Goal: Task Accomplishment & Management: Complete application form

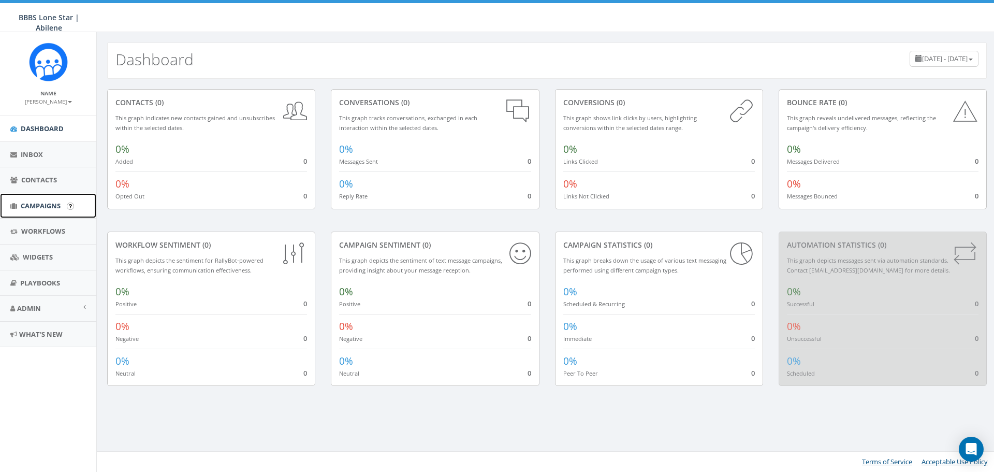
click at [40, 204] on span "Campaigns" at bounding box center [41, 205] width 40 height 9
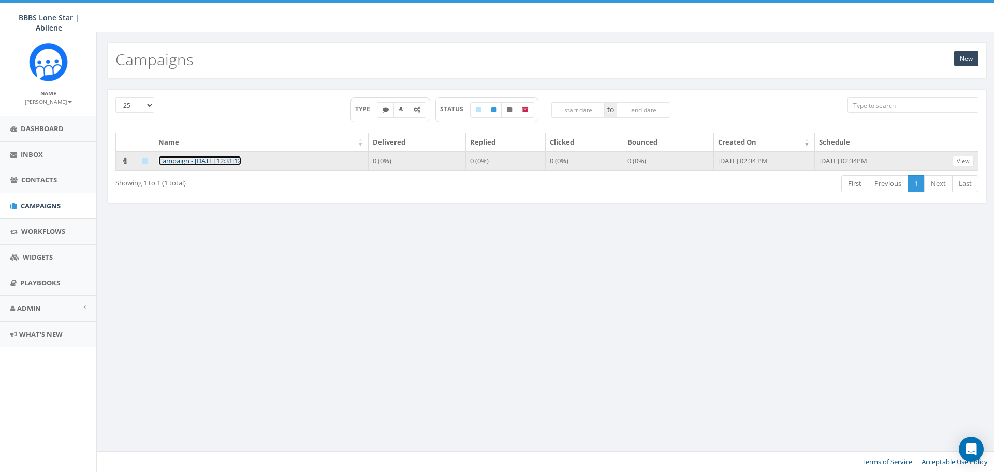
click at [241, 158] on link "Campaign - [DATE] 12:31:12" at bounding box center [199, 160] width 83 height 9
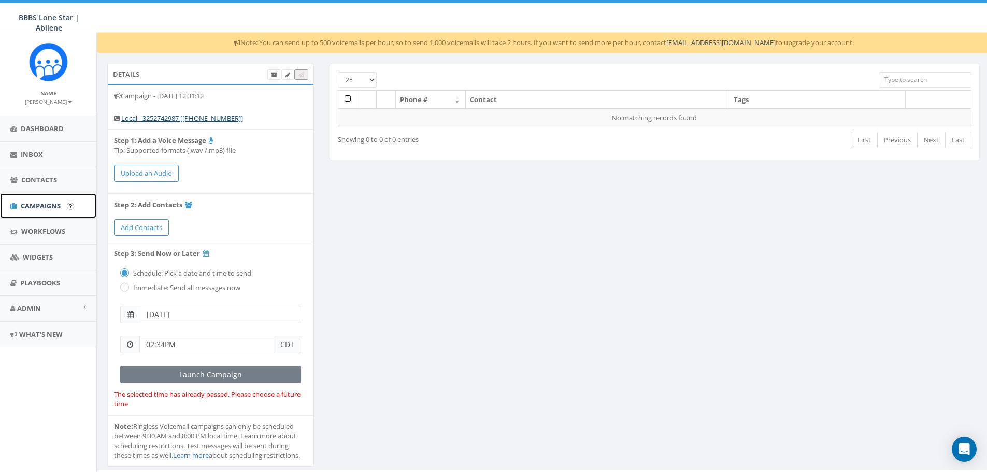
click at [47, 211] on link "Campaigns" at bounding box center [48, 205] width 96 height 25
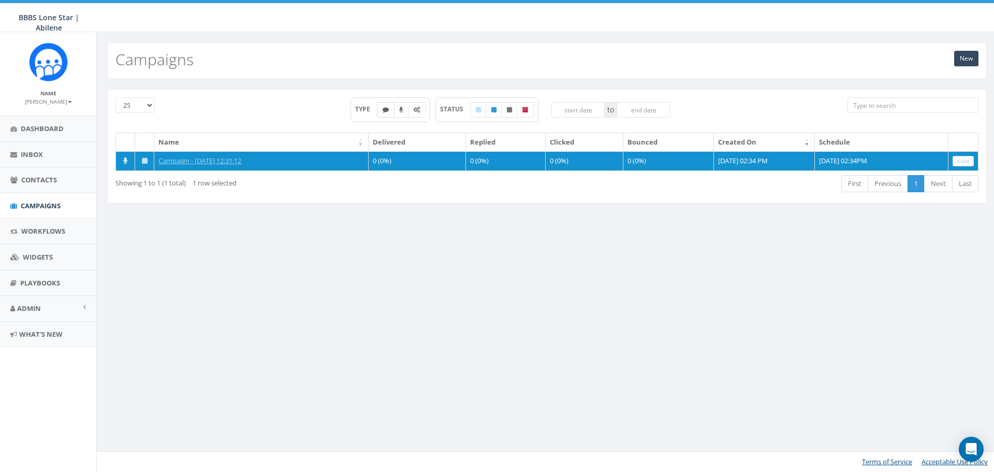
click at [384, 112] on icon at bounding box center [386, 110] width 6 height 6
checkbox input "true"
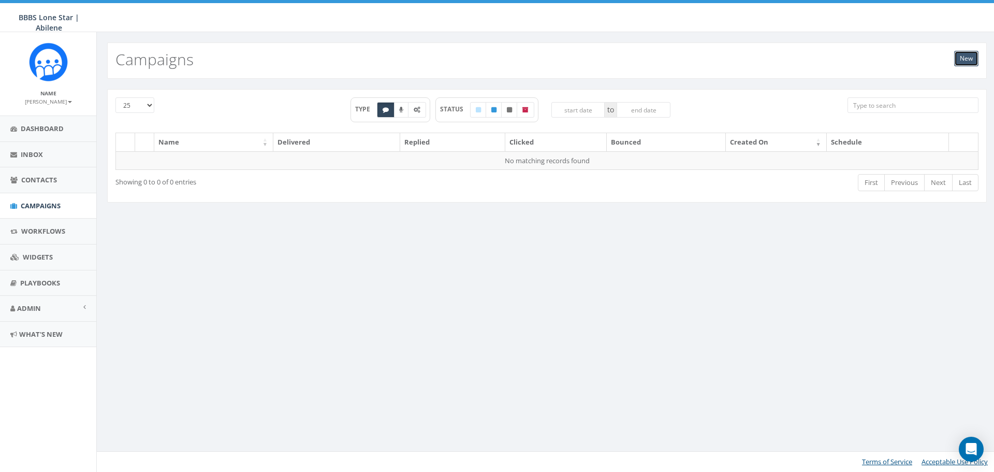
click at [969, 58] on link "New" at bounding box center [967, 59] width 24 height 16
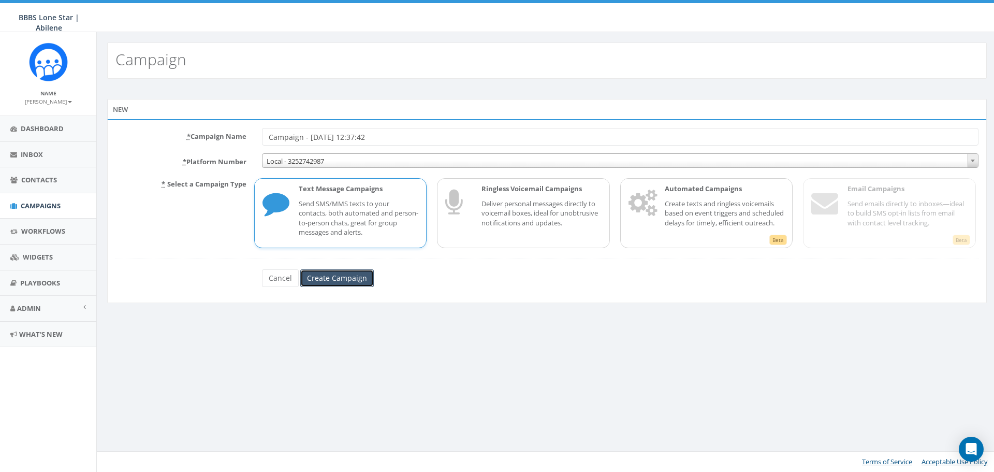
click at [344, 275] on input "Create Campaign" at bounding box center [337, 278] width 74 height 18
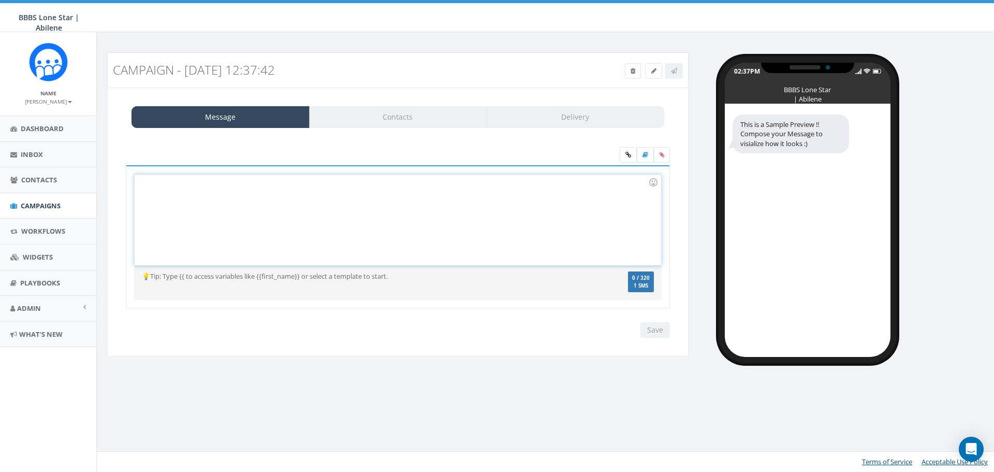
click at [285, 179] on div at bounding box center [398, 220] width 526 height 91
click at [661, 154] on icon at bounding box center [662, 155] width 5 height 6
click at [0, 0] on input "file" at bounding box center [0, 0] width 0 height 0
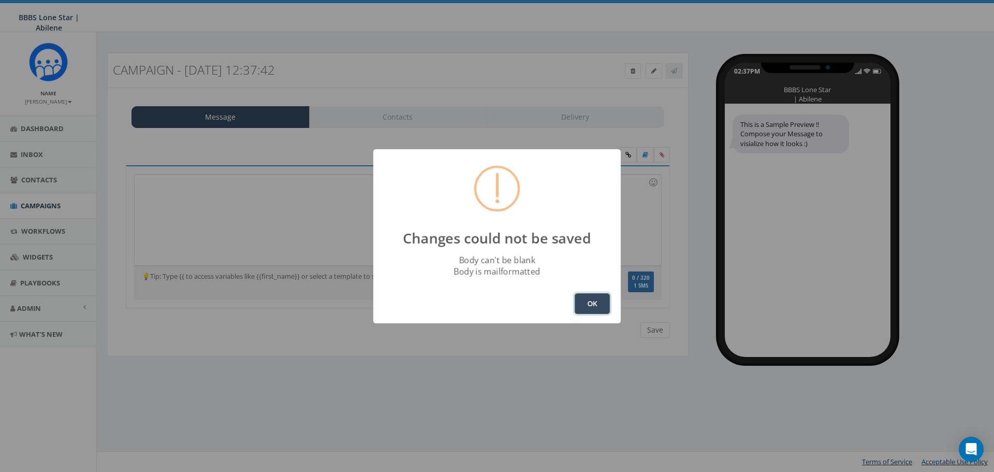
click at [593, 306] on button "OK" at bounding box center [592, 303] width 35 height 21
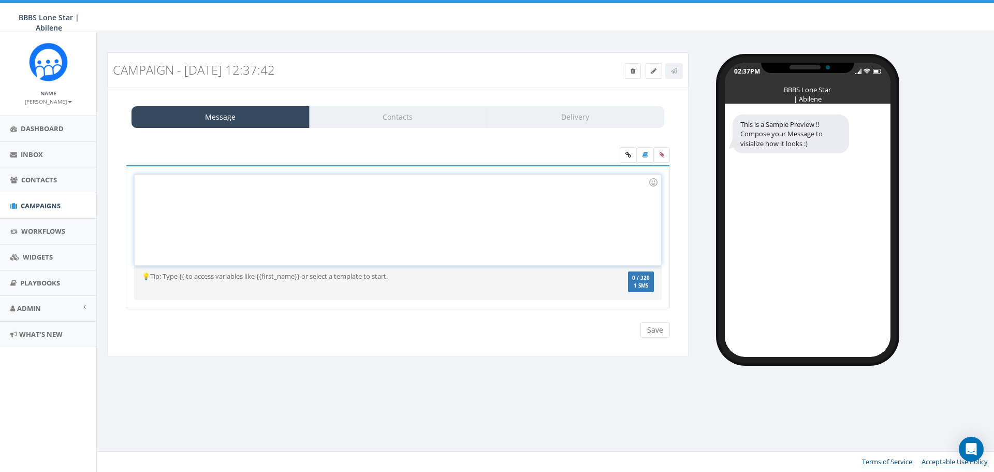
click at [351, 207] on div at bounding box center [398, 220] width 526 height 91
click at [661, 155] on icon at bounding box center [662, 155] width 5 height 6
click at [0, 0] on input "file" at bounding box center [0, 0] width 0 height 0
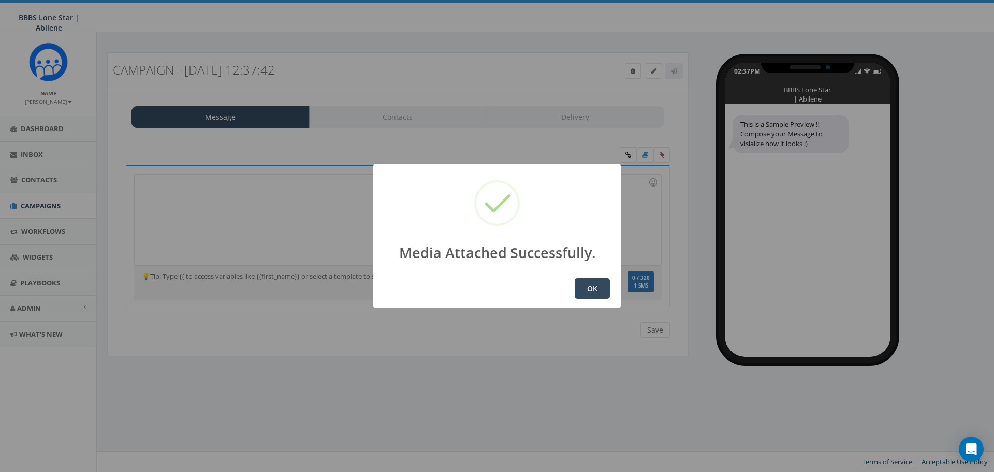
click at [585, 288] on button "OK" at bounding box center [592, 288] width 35 height 21
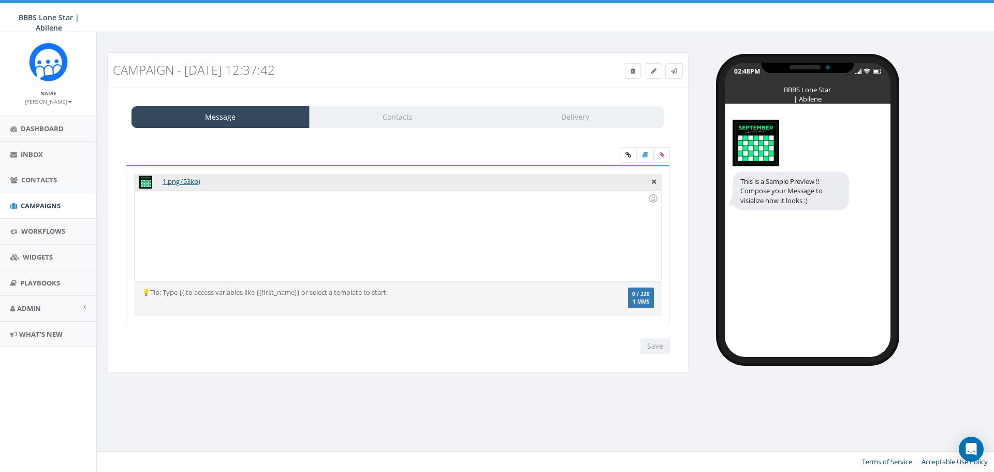
click at [265, 213] on div at bounding box center [398, 236] width 526 height 91
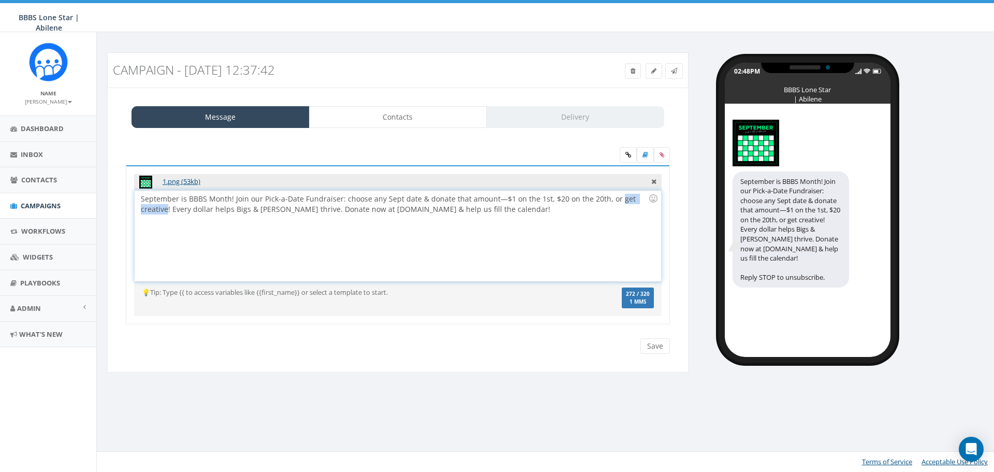
drag, startPoint x: 167, startPoint y: 210, endPoint x: 613, endPoint y: 198, distance: 446.1
click at [613, 198] on div "September is BBBS Month! Join our Pick-a-Date Fundraiser: choose any Sept date …" at bounding box center [398, 236] width 526 height 91
click at [534, 211] on div "September is BBBS Month! Join our Pick-a-Date Fundraiser: choose any Sept date …" at bounding box center [398, 236] width 526 height 91
click at [167, 212] on div "September is BBBS Month! Join our Pick-a-Date Fundraiser: choose any Sept date …" at bounding box center [398, 236] width 526 height 91
click at [503, 207] on div "September is BBBS Month! Join our Pick-a-Date Fundraiser: choose any Sept date …" at bounding box center [398, 236] width 526 height 91
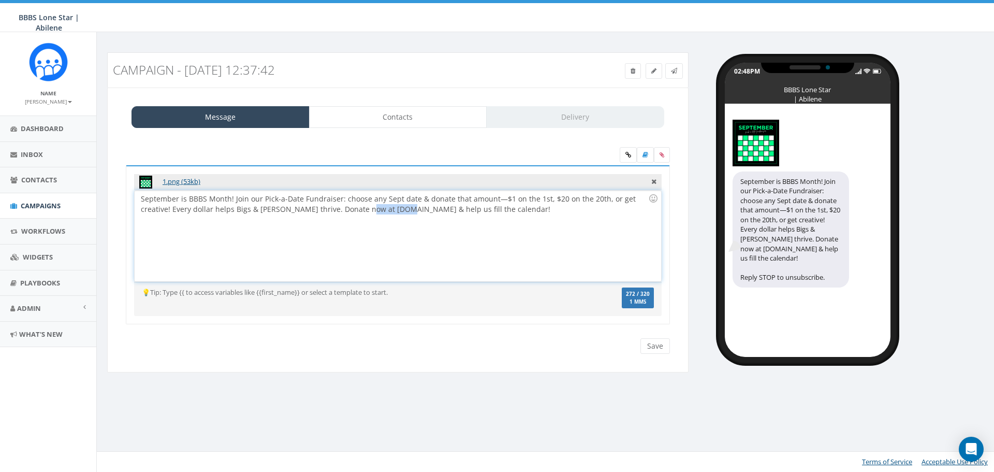
drag, startPoint x: 388, startPoint y: 209, endPoint x: 353, endPoint y: 209, distance: 35.2
click at [353, 209] on div "September is BBBS Month! Join our Pick-a-Date Fundraiser: choose any Sept date …" at bounding box center [398, 236] width 526 height 91
click at [517, 208] on div "September is BBBS Month! Join our Pick-a-Date Fundraiser: choose any Sept date …" at bounding box center [398, 236] width 526 height 91
drag, startPoint x: 388, startPoint y: 211, endPoint x: 360, endPoint y: 209, distance: 28.0
click at [352, 210] on div "September is BBBS Month! Join our Pick-a-Date Fundraiser: choose any Sept date …" at bounding box center [398, 236] width 526 height 91
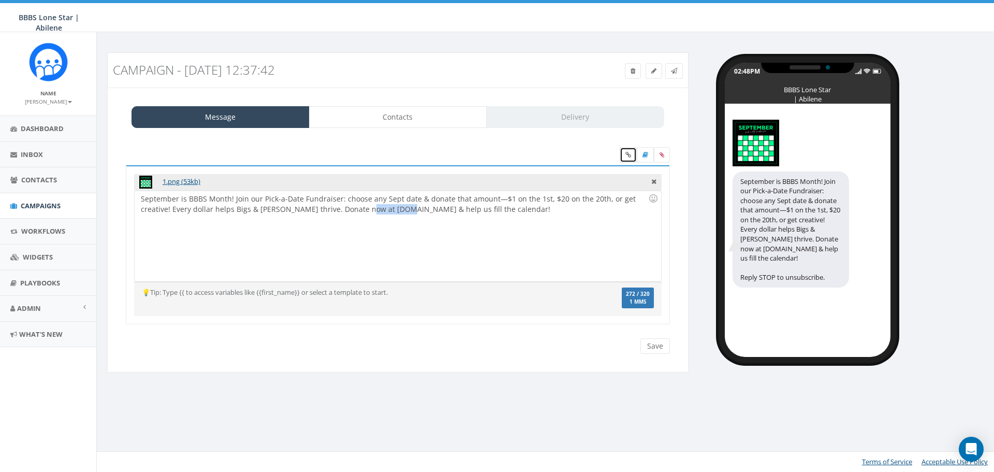
click at [628, 155] on icon at bounding box center [629, 155] width 6 height 6
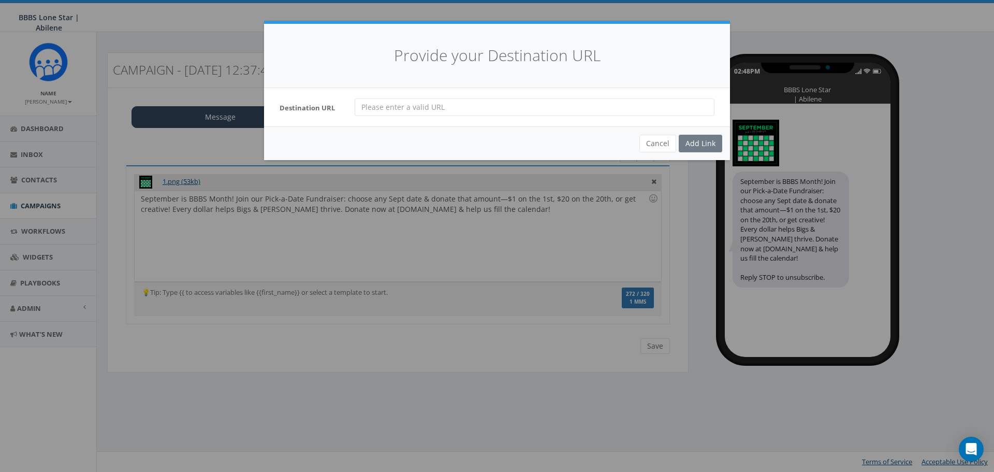
click at [399, 106] on input "url" at bounding box center [535, 107] width 360 height 18
paste input "https://4agc.com/donation_pages/b6d52c56-652f-4cd9-94e9-cd041b03e1df"
type input "https://4agc.com/donation_pages/b6d52c56-652f-4cd9-94e9-cd041b03e1df"
click at [703, 146] on div "Add Link" at bounding box center [701, 144] width 44 height 18
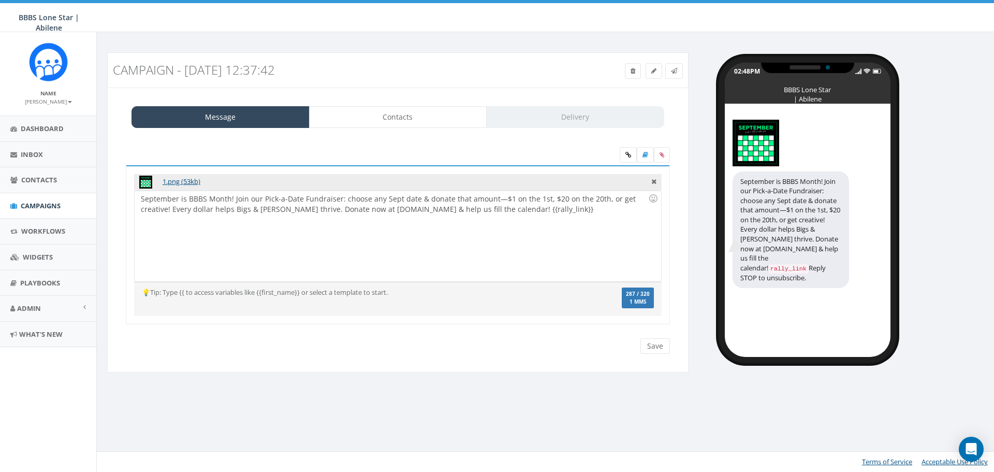
click at [530, 209] on div "September is BBBS Month! Join our Pick-a-Date Fundraiser: choose any Sept date …" at bounding box center [398, 236] width 526 height 91
drag, startPoint x: 344, startPoint y: 210, endPoint x: 390, endPoint y: 209, distance: 45.6
click at [390, 209] on div "September is BBBS Month! Join our Pick-a-Date Fundraiser: choose any Sept date …" at bounding box center [398, 236] width 526 height 91
click at [675, 71] on icon at bounding box center [674, 71] width 6 height 6
click at [664, 345] on input "Save" at bounding box center [656, 346] width 30 height 16
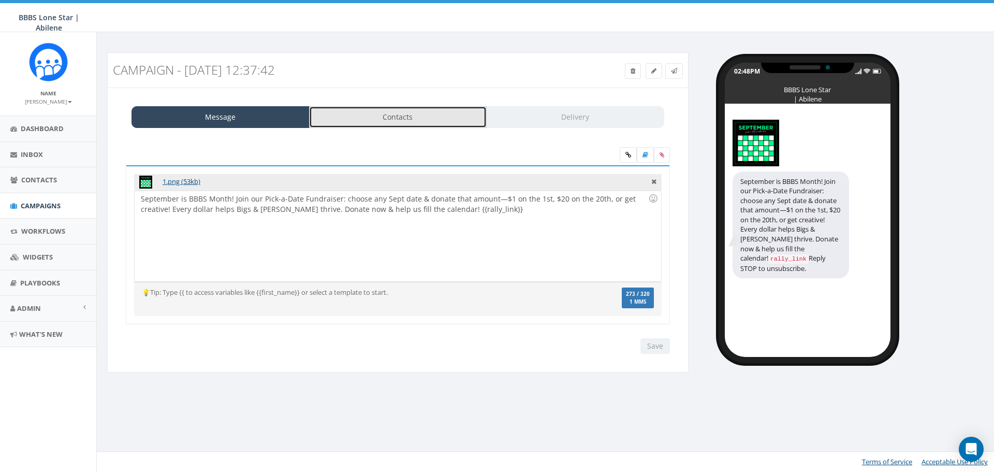
click at [383, 110] on link "Contacts" at bounding box center [398, 117] width 178 height 22
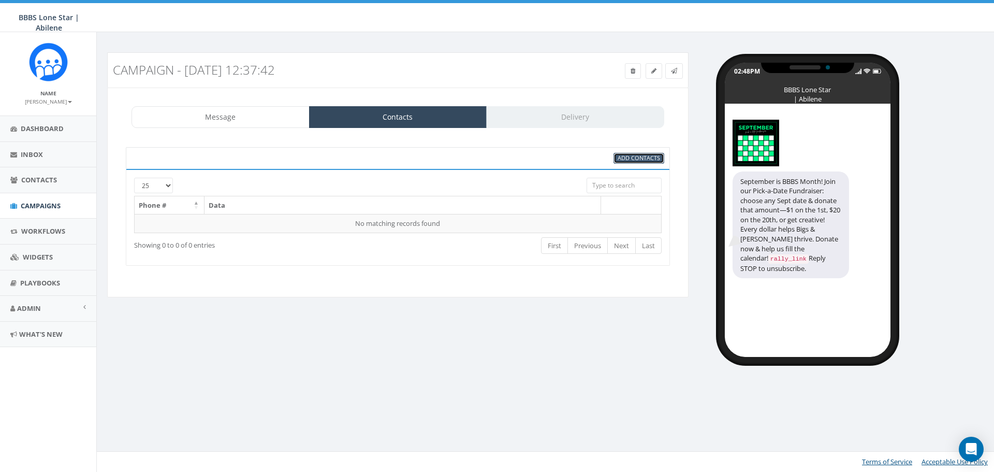
click at [648, 156] on span "Add Contacts" at bounding box center [639, 158] width 42 height 8
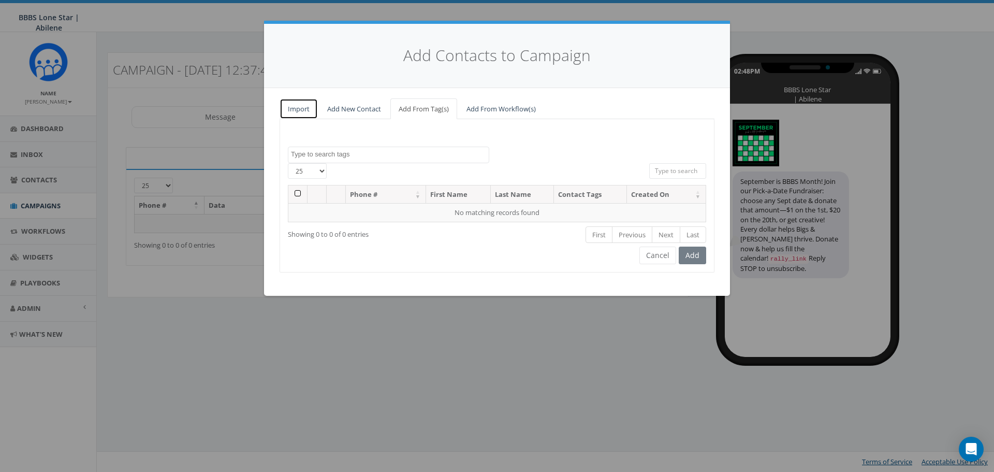
click at [304, 105] on link "Import" at bounding box center [299, 108] width 38 height 21
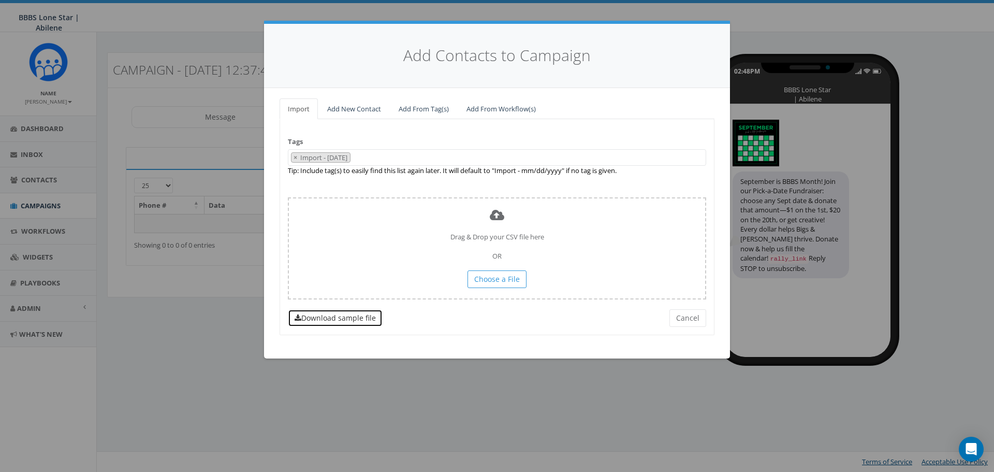
click at [361, 319] on link "Download sample file" at bounding box center [335, 318] width 95 height 18
click at [696, 318] on button "Cancel" at bounding box center [688, 318] width 37 height 18
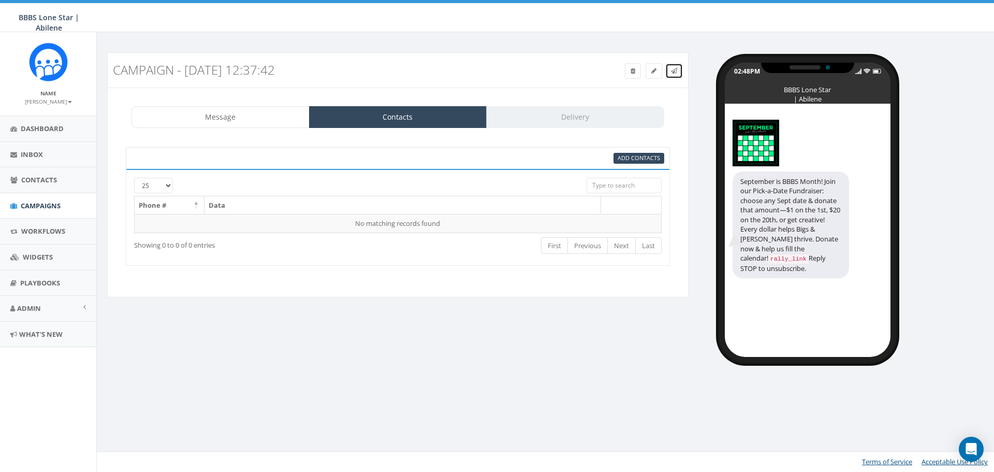
click at [673, 73] on icon at bounding box center [674, 71] width 6 height 6
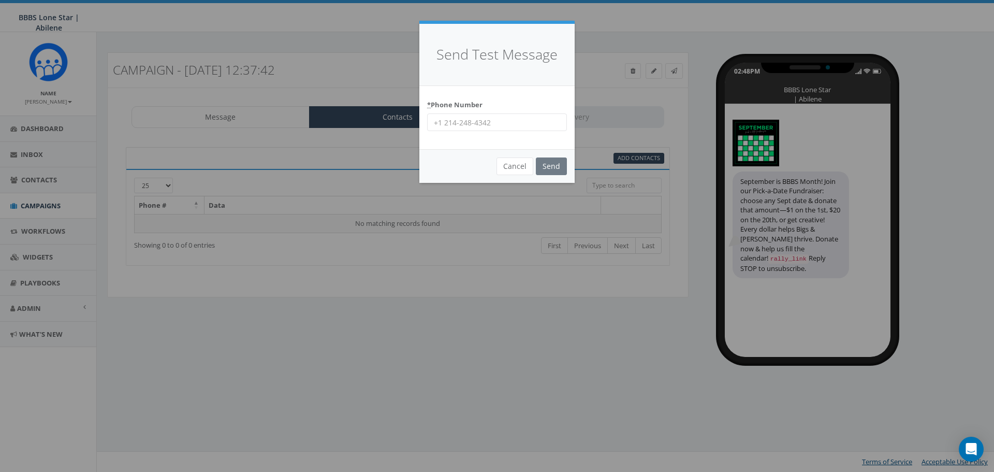
click at [502, 128] on input "* Phone Number" at bounding box center [497, 122] width 140 height 18
type input "3255131292"
click at [542, 164] on input "Send" at bounding box center [551, 166] width 31 height 18
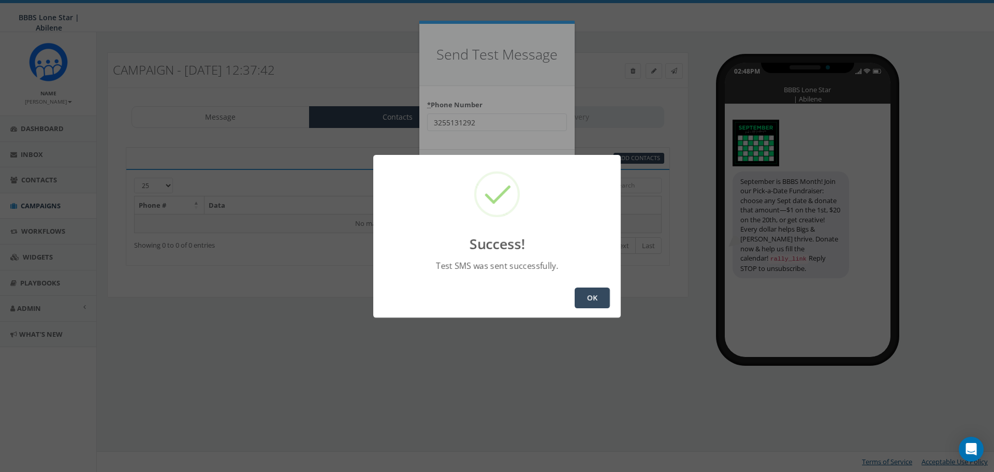
click at [601, 292] on button "OK" at bounding box center [592, 297] width 35 height 21
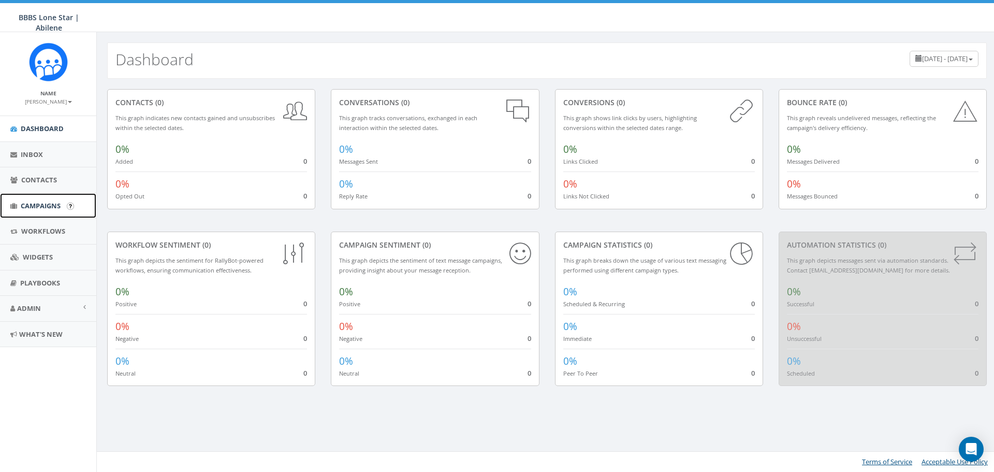
click at [41, 205] on span "Campaigns" at bounding box center [41, 205] width 40 height 9
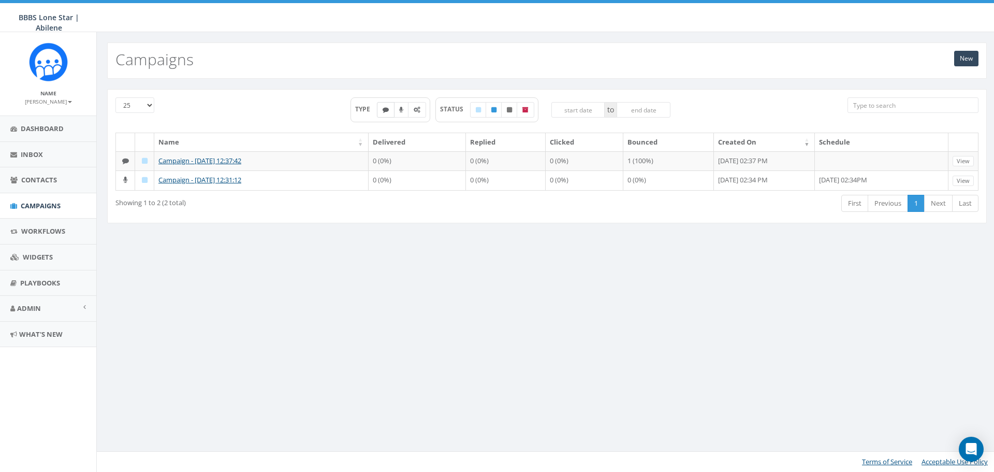
click at [385, 110] on icon at bounding box center [386, 110] width 6 height 6
checkbox input "true"
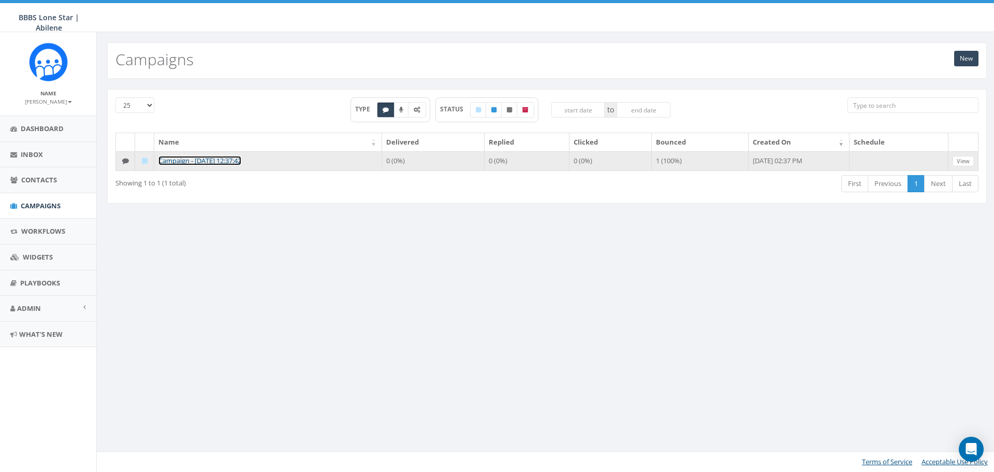
click at [241, 158] on link "Campaign - [DATE] 12:37:42" at bounding box center [199, 160] width 83 height 9
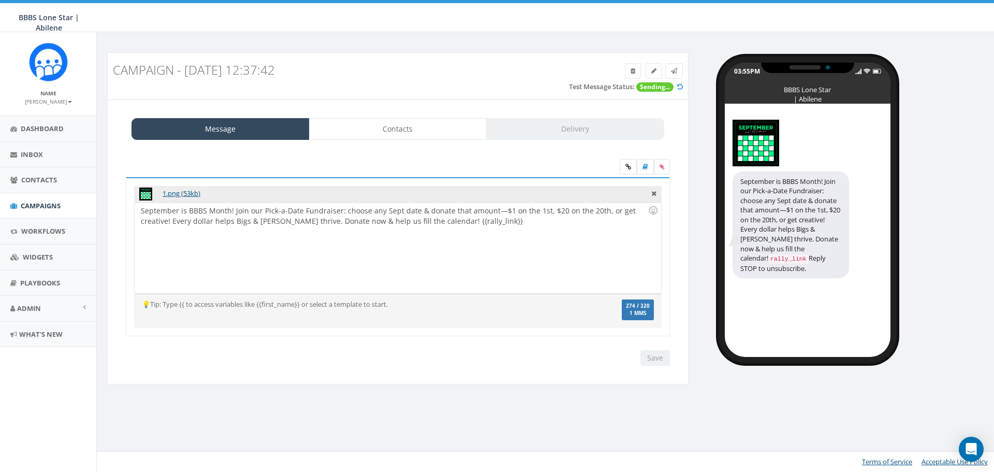
click at [681, 86] on icon at bounding box center [680, 86] width 6 height 7
click at [675, 69] on icon at bounding box center [674, 71] width 6 height 6
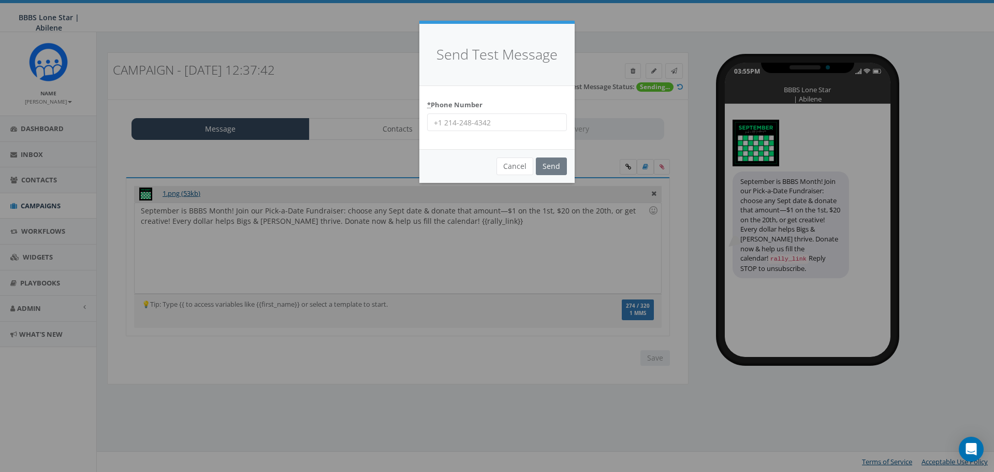
click at [513, 124] on input "* Phone Number" at bounding box center [497, 122] width 140 height 18
type input "325-513-1292"
click at [548, 166] on input "Send" at bounding box center [551, 166] width 31 height 18
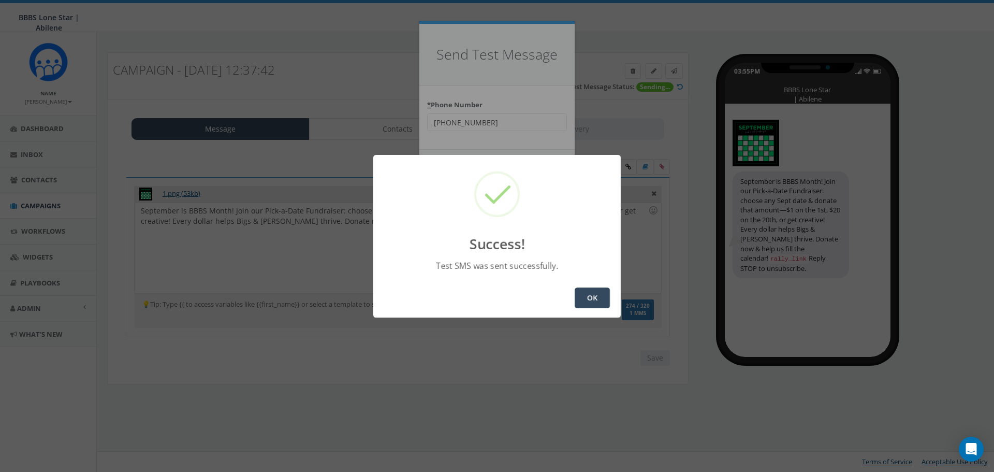
click at [600, 296] on button "OK" at bounding box center [592, 297] width 35 height 21
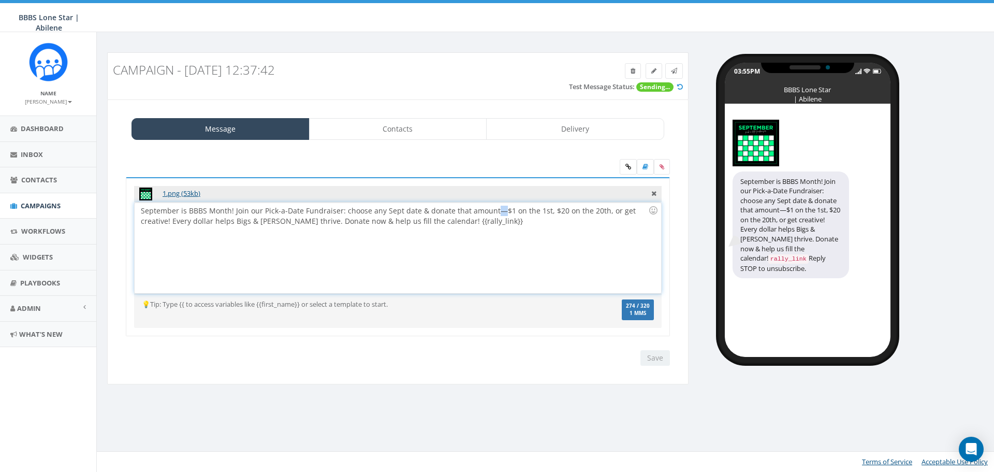
drag, startPoint x: 498, startPoint y: 210, endPoint x: 491, endPoint y: 210, distance: 7.3
click at [491, 210] on div "September is BBBS Month! Join our Pick-a-Date Fundraiser: choose any Sept date …" at bounding box center [398, 248] width 526 height 91
click at [499, 224] on div "September is BBBS Month! Join our Pick-a-Date Fundraiser: choose any Sept date …" at bounding box center [398, 248] width 526 height 91
click at [431, 122] on link "Contacts" at bounding box center [398, 129] width 178 height 22
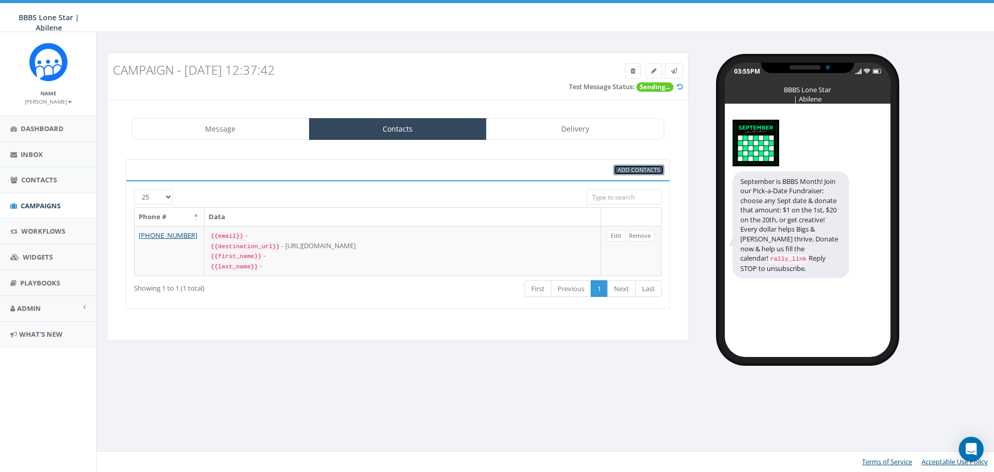
click at [643, 168] on span "Add Contacts" at bounding box center [639, 170] width 42 height 8
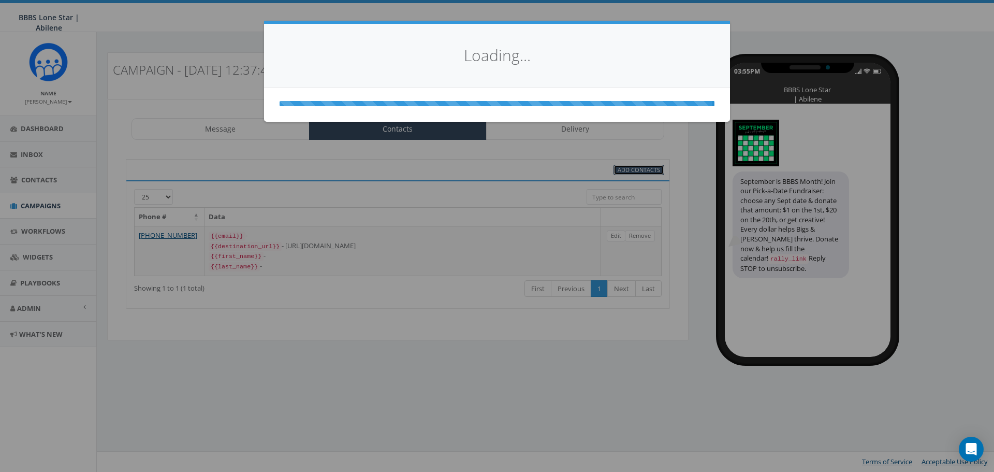
select select
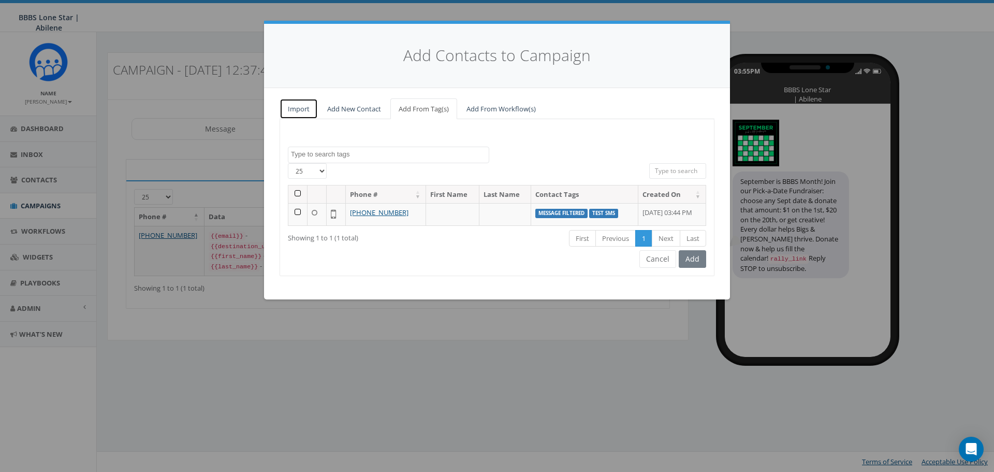
click at [306, 108] on link "Import" at bounding box center [299, 108] width 38 height 21
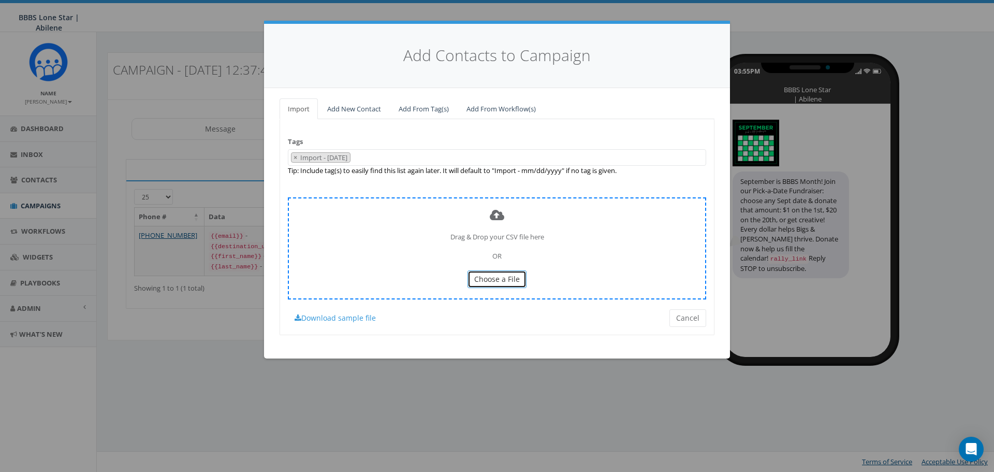
click at [497, 280] on span "Choose a File" at bounding box center [497, 279] width 46 height 10
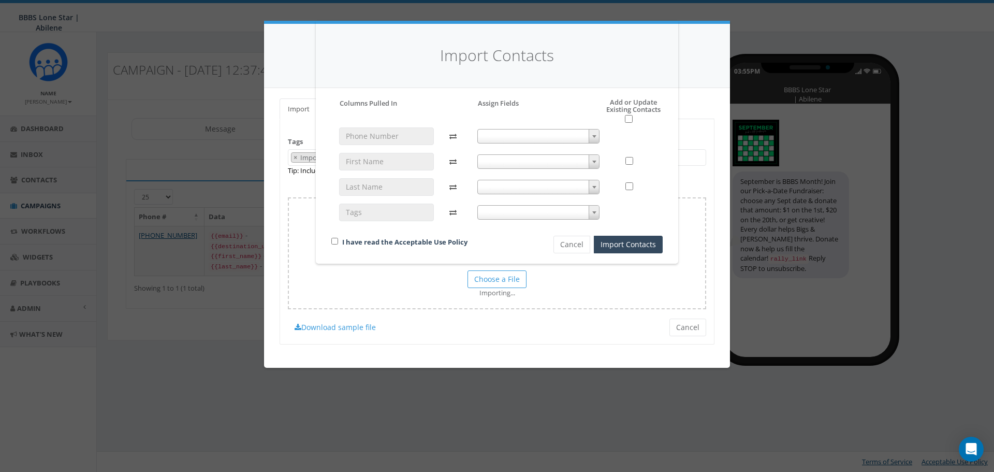
click at [515, 134] on span at bounding box center [539, 136] width 123 height 15
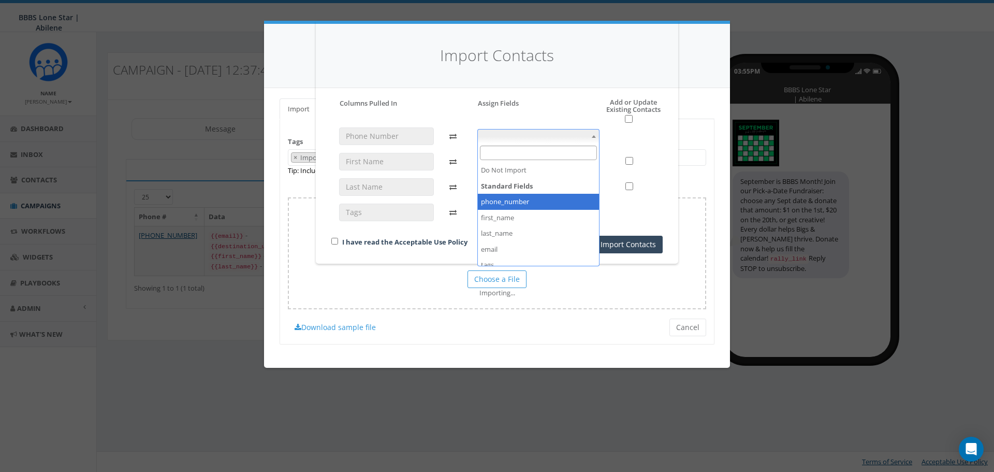
select select "phone_number"
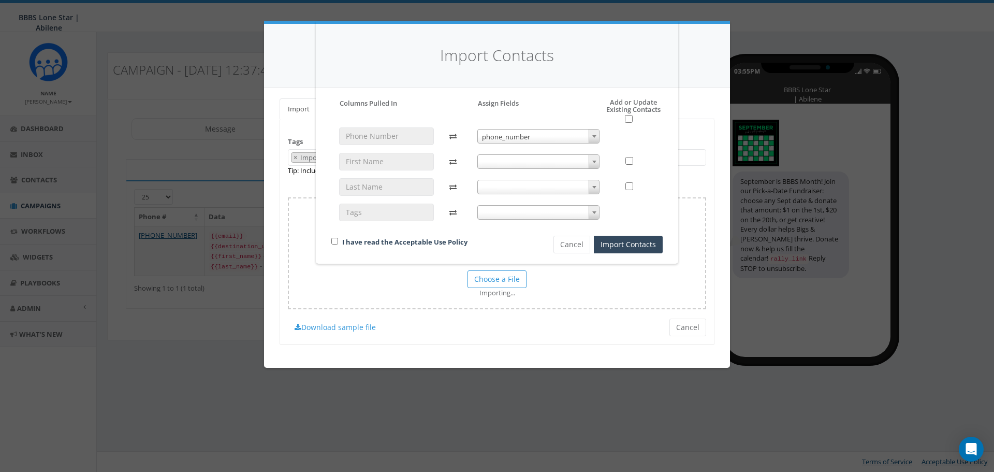
click at [536, 161] on span at bounding box center [539, 161] width 123 height 15
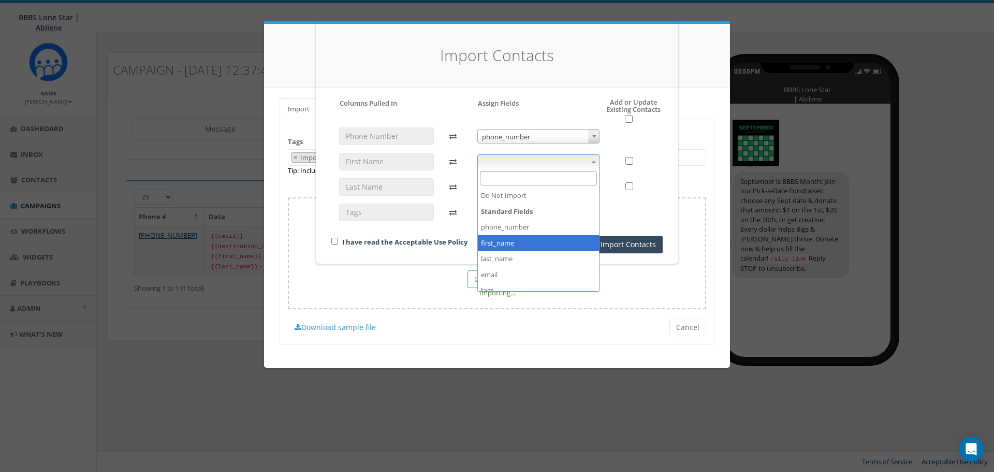
select select "first_name"
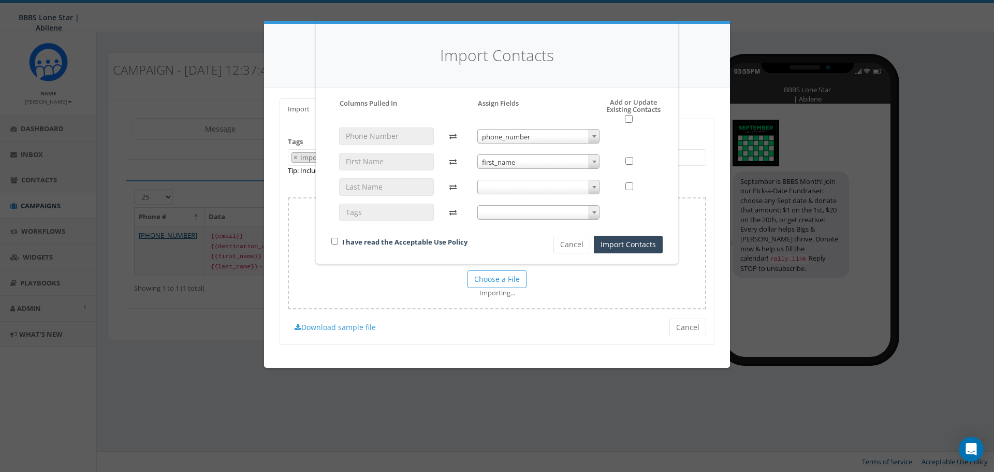
click at [527, 186] on span at bounding box center [539, 187] width 123 height 15
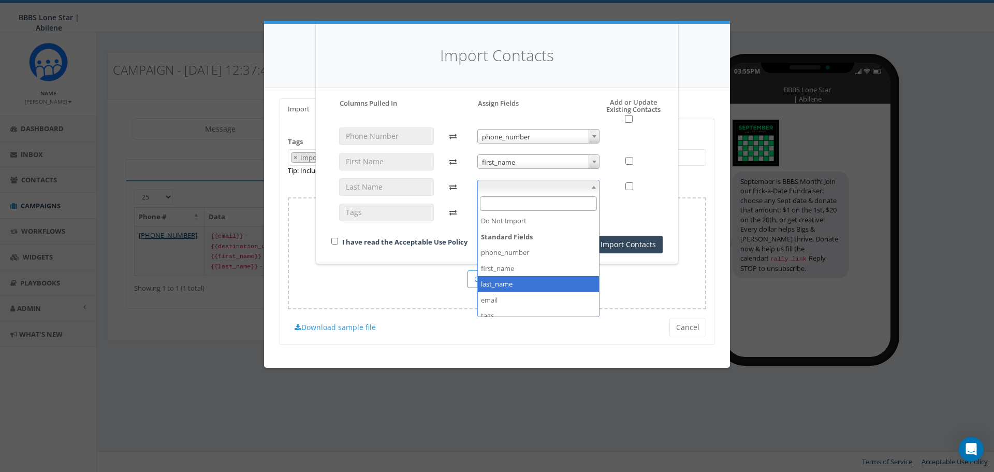
select select "last_name"
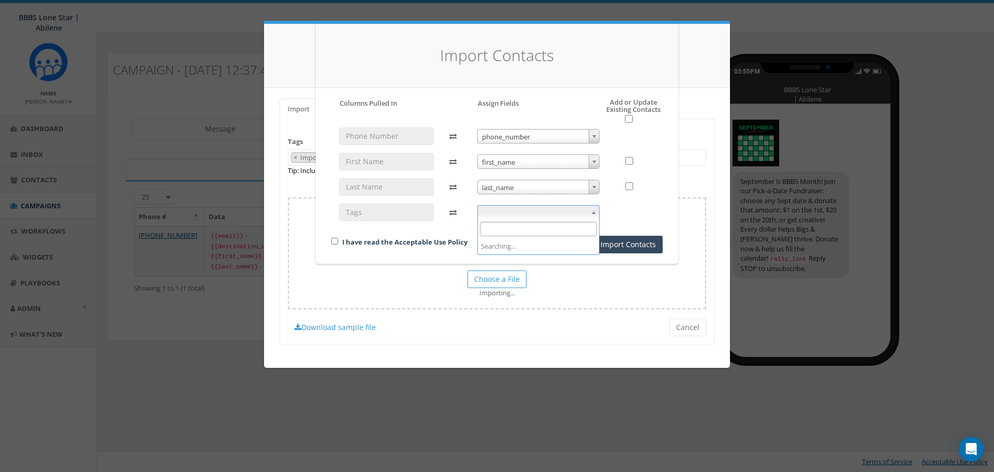
click at [519, 213] on span at bounding box center [539, 212] width 123 height 15
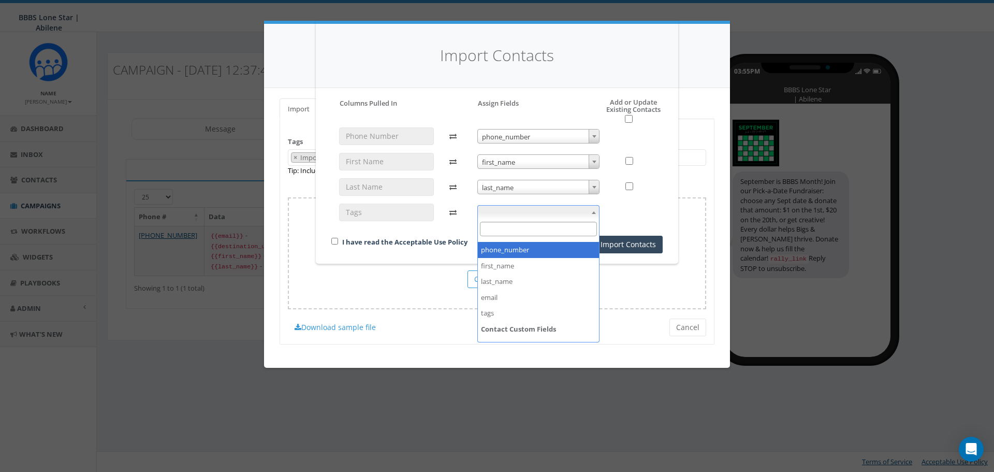
scroll to position [39, 0]
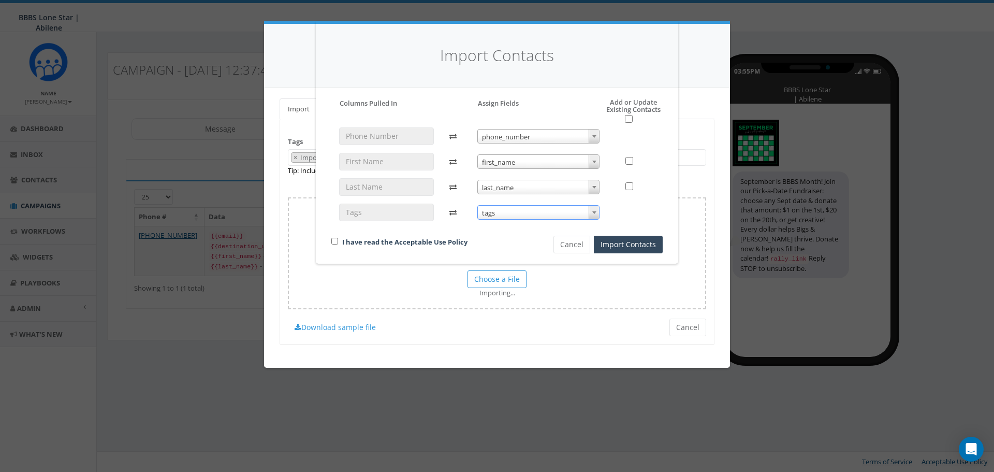
select select "tags"
click at [666, 210] on div "I have read the Acceptable Use Policy Cancel Import Contacts" at bounding box center [497, 195] width 347 height 116
click at [331, 241] on div "I have read the Acceptable Use Policy" at bounding box center [425, 243] width 203 height 14
click at [339, 241] on div "I have read the Acceptable Use Policy" at bounding box center [425, 243] width 203 height 14
click at [335, 241] on input "checkbox" at bounding box center [334, 241] width 7 height 7
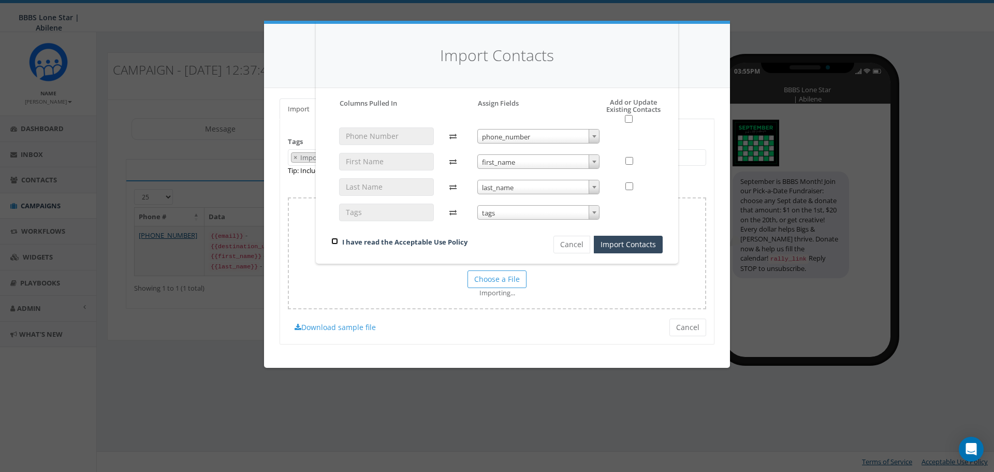
checkbox input "true"
click at [645, 241] on button "Import Contacts" at bounding box center [628, 245] width 69 height 18
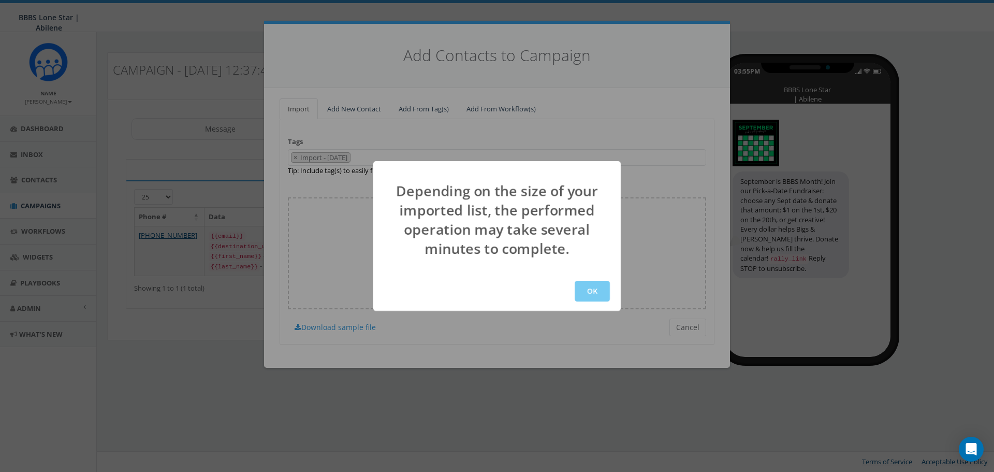
click at [585, 294] on button "OK" at bounding box center [592, 291] width 35 height 21
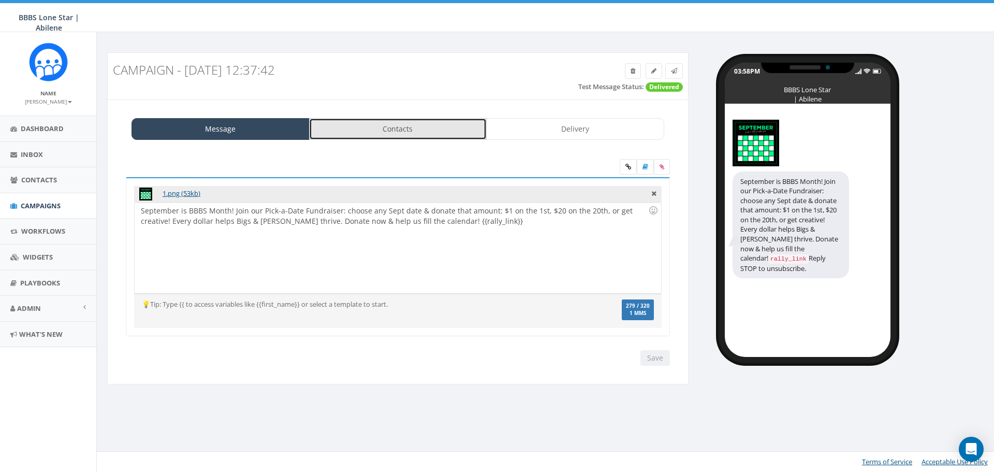
click at [372, 126] on link "Contacts" at bounding box center [398, 129] width 178 height 22
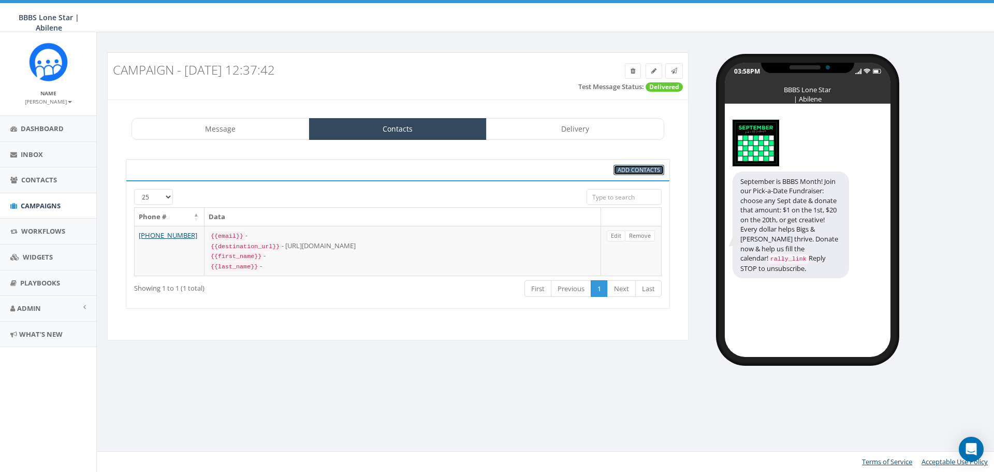
click at [635, 170] on span "Add Contacts" at bounding box center [639, 170] width 42 height 8
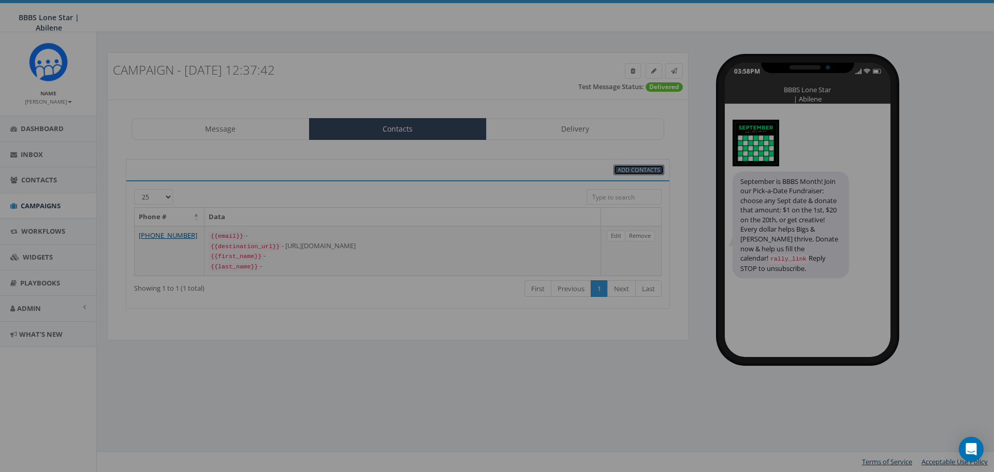
select select
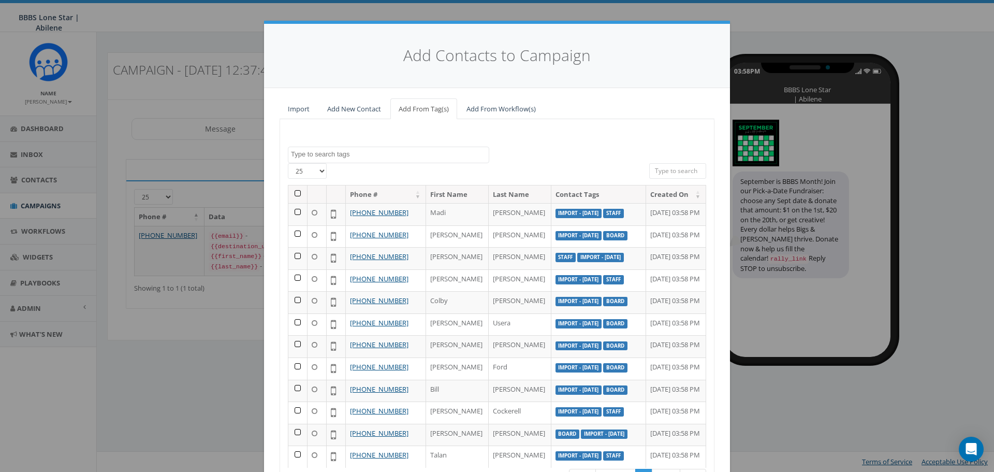
click at [293, 194] on th at bounding box center [297, 194] width 19 height 18
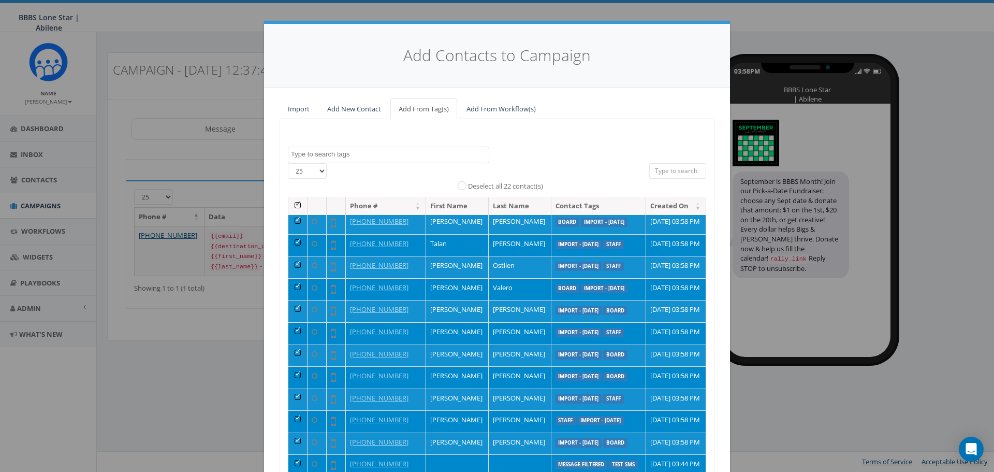
scroll to position [365, 0]
click at [294, 455] on td at bounding box center [297, 465] width 19 height 22
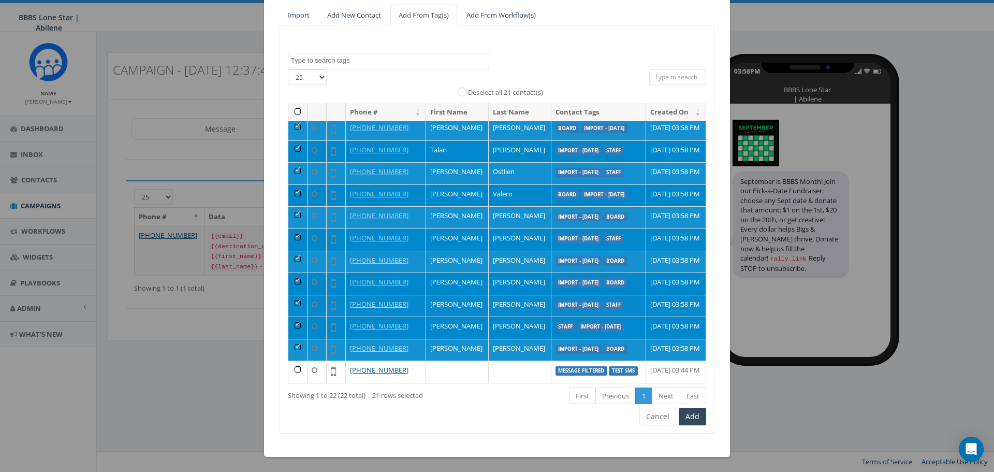
scroll to position [94, 0]
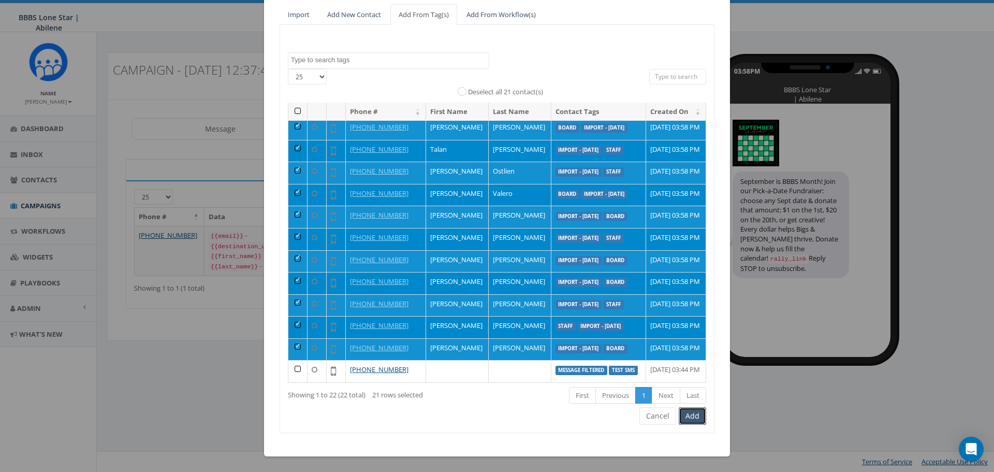
click at [686, 415] on button "Add" at bounding box center [692, 416] width 27 height 18
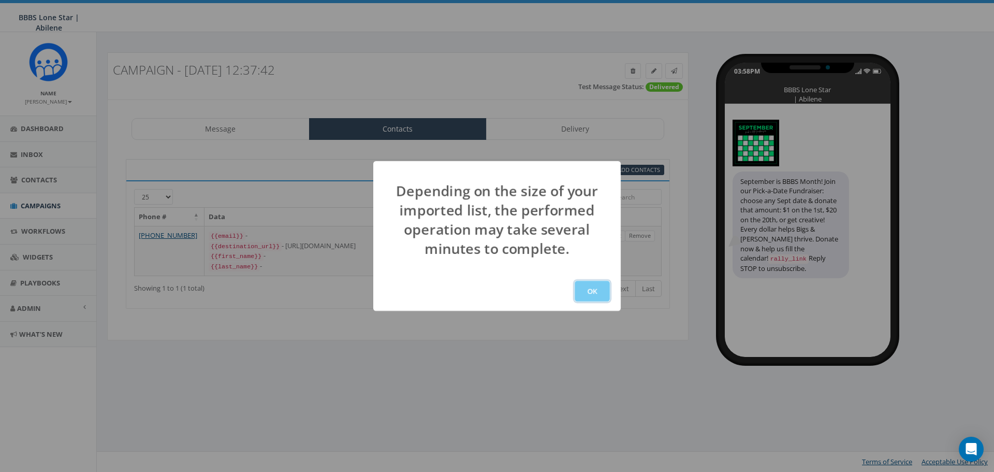
click at [593, 293] on button "OK" at bounding box center [592, 291] width 35 height 21
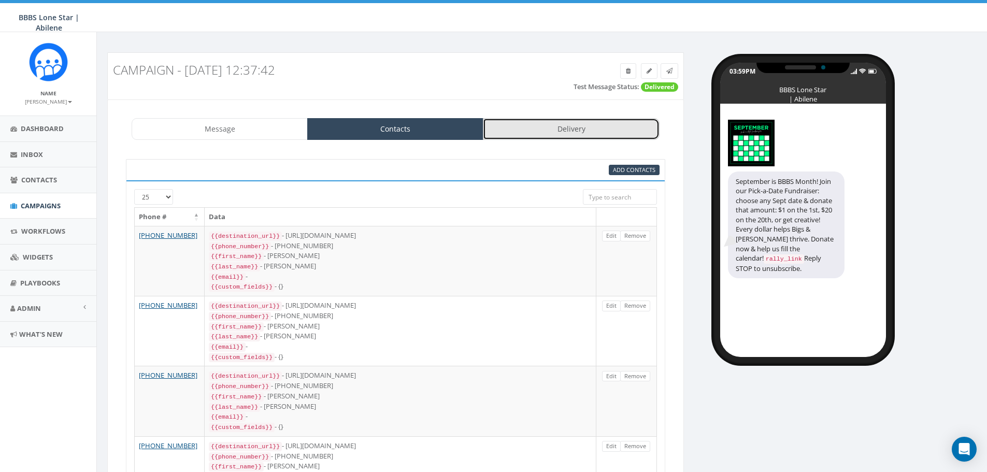
click at [550, 126] on link "Delivery" at bounding box center [571, 129] width 176 height 22
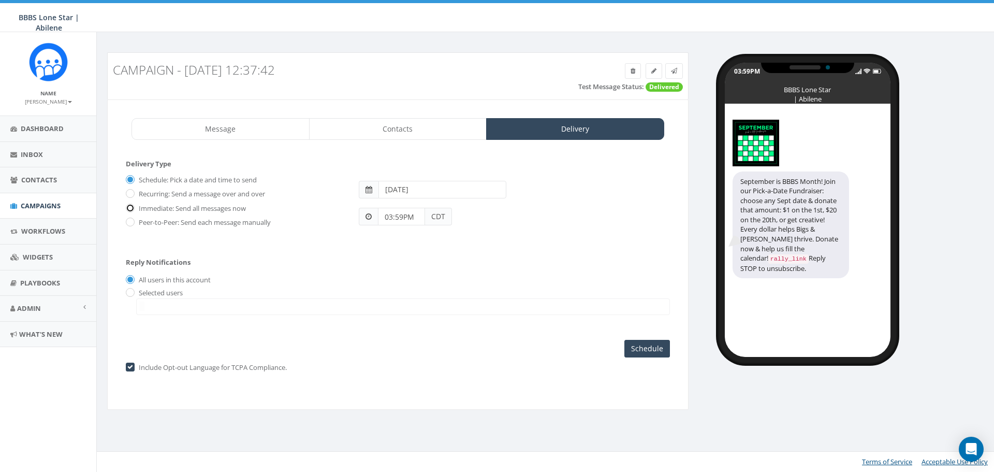
click at [129, 207] on input "Immediate: Send all messages now" at bounding box center [129, 208] width 7 height 7
radio input "true"
click at [646, 344] on input "Send Now" at bounding box center [646, 349] width 49 height 18
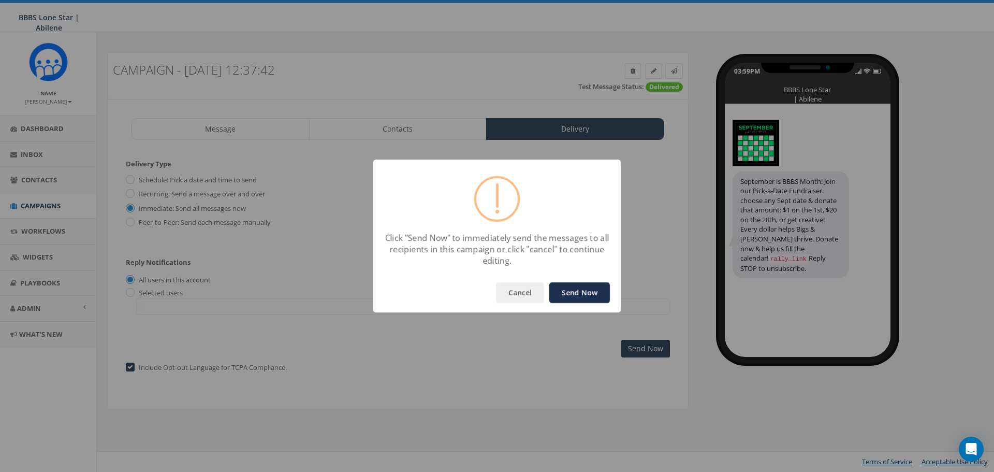
click at [583, 287] on button "Send Now" at bounding box center [580, 292] width 61 height 21
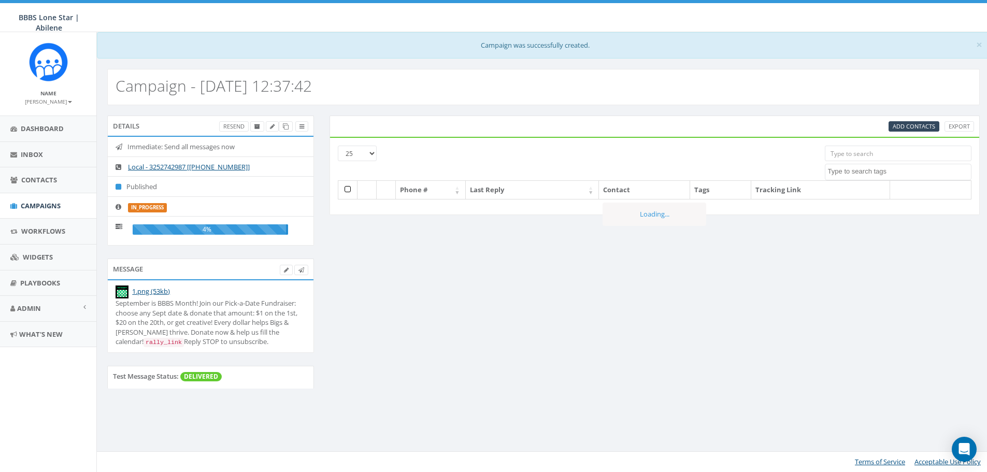
select select
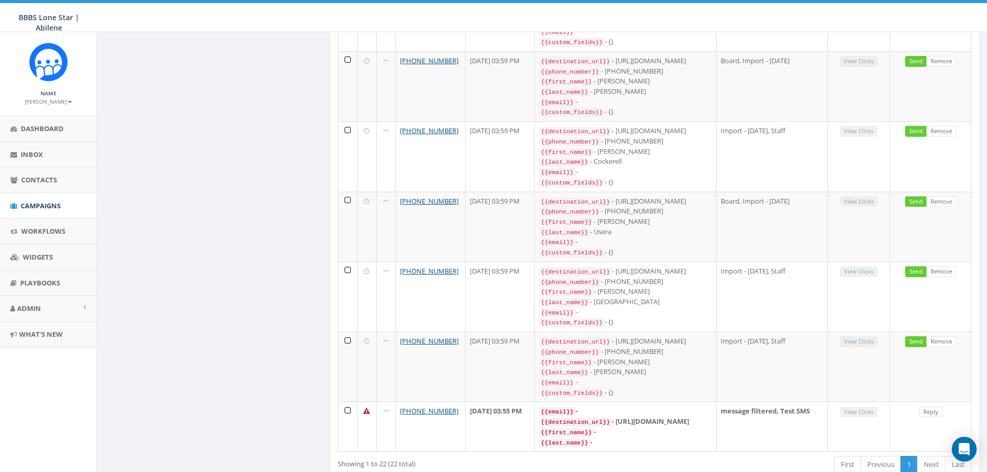
scroll to position [1298, 0]
